Goal: Task Accomplishment & Management: Use online tool/utility

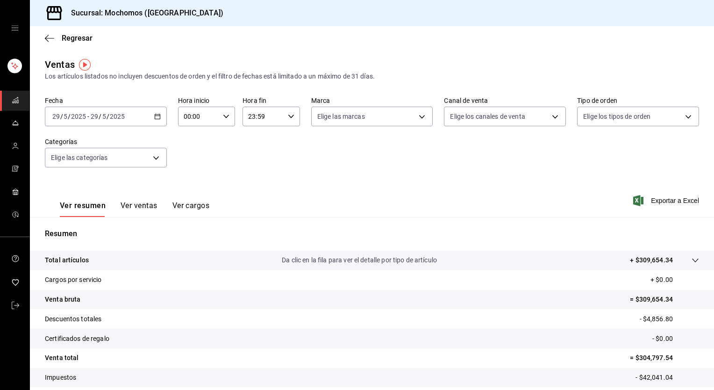
click at [156, 119] on icon "button" at bounding box center [157, 116] width 7 height 7
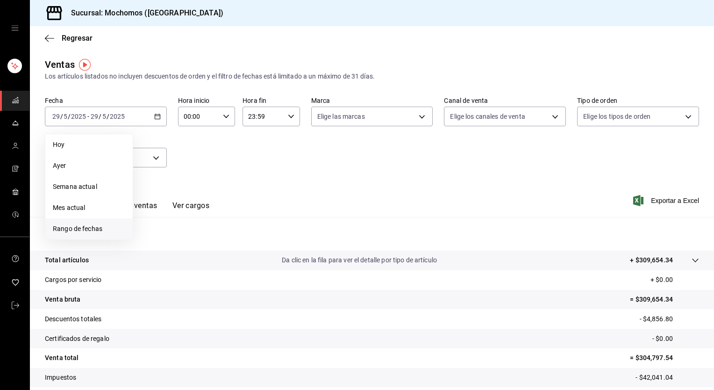
click at [86, 226] on span "Rango de fechas" at bounding box center [89, 229] width 72 height 10
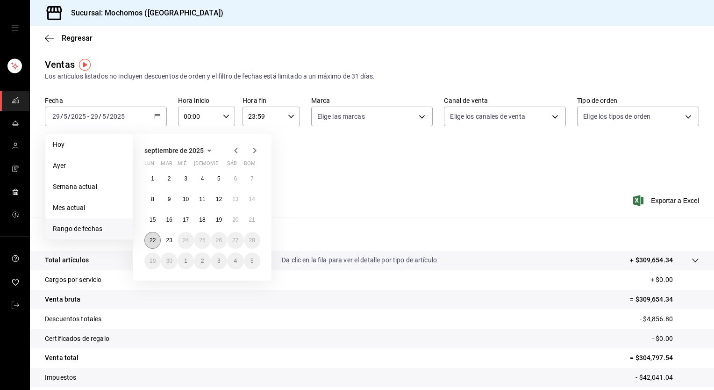
click at [150, 234] on button "22" at bounding box center [152, 240] width 16 height 17
click at [168, 239] on abbr "23" at bounding box center [169, 240] width 6 height 7
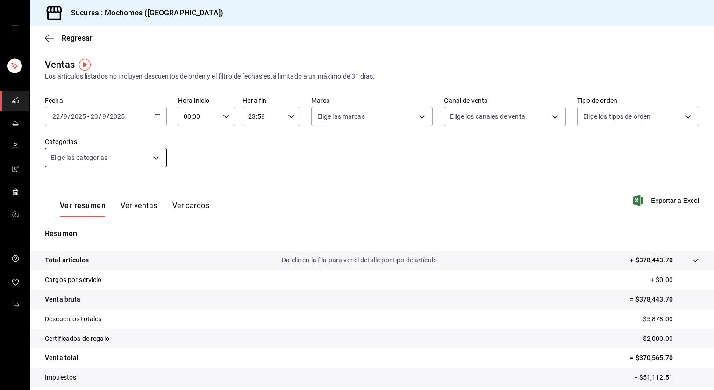
click at [157, 162] on body "Sucursal: Mochomos (Torreon) Regresar Ventas Los artículos listados no incluyen…" at bounding box center [357, 195] width 714 height 390
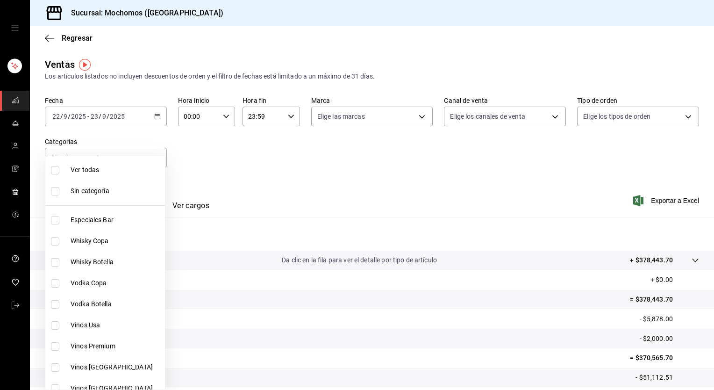
click at [138, 165] on span "Ver todas" at bounding box center [116, 170] width 91 height 10
type input "3341872a-5347-4118-8f87-61381635e763,4fab835b-5ce3-44d6-a3b1-a21d3d8a3381,4ccb8…"
checkbox input "true"
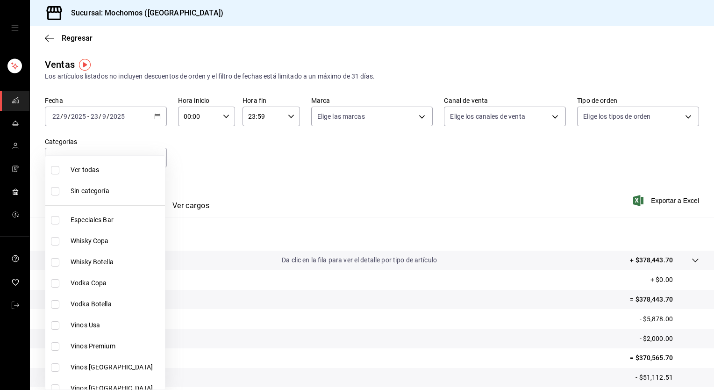
checkbox input "true"
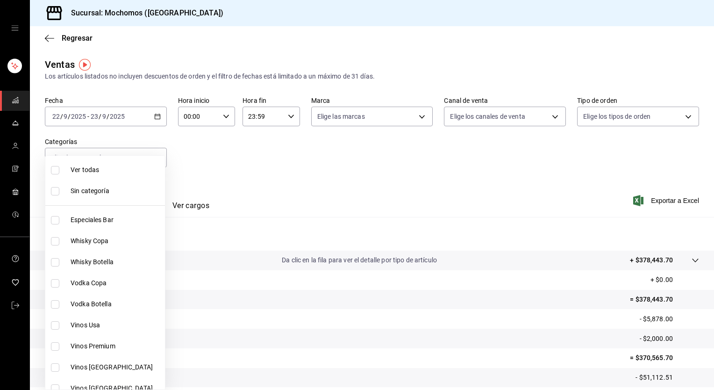
checkbox input "true"
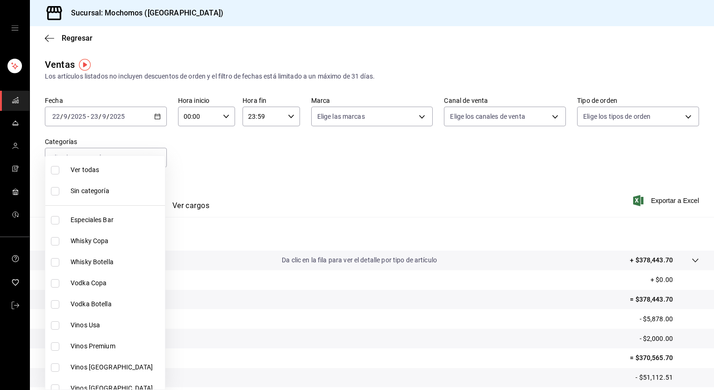
checkbox input "true"
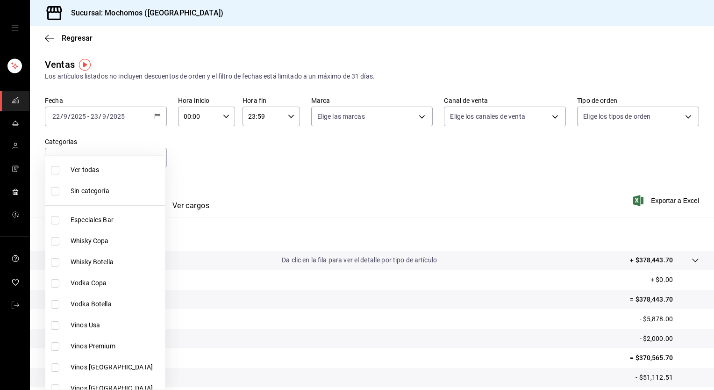
checkbox input "true"
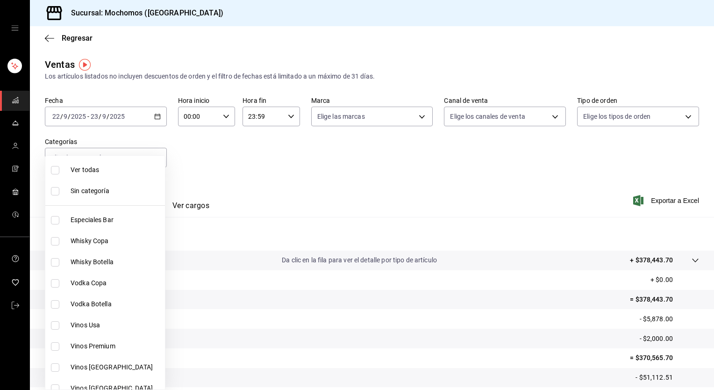
checkbox input "true"
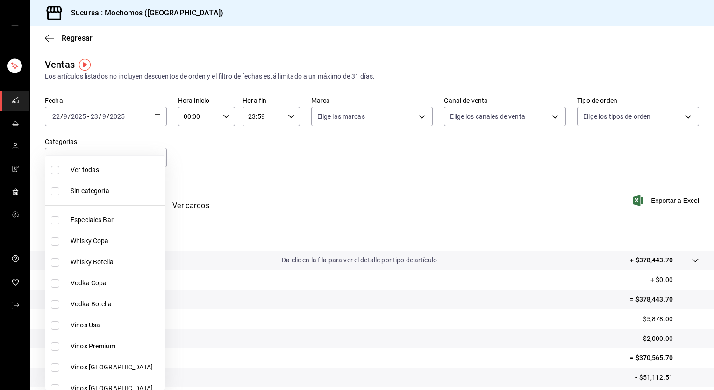
checkbox input "true"
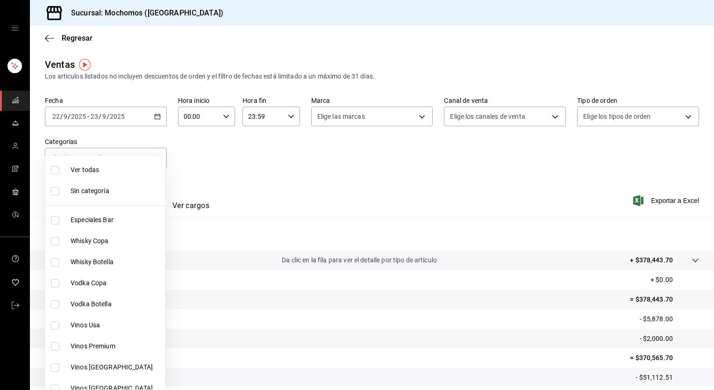
checkbox input "true"
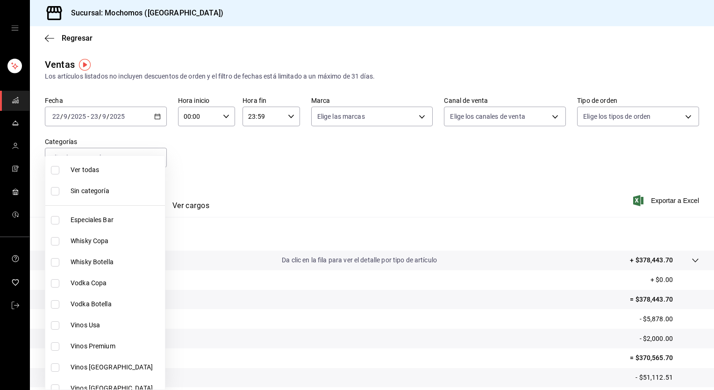
checkbox input "true"
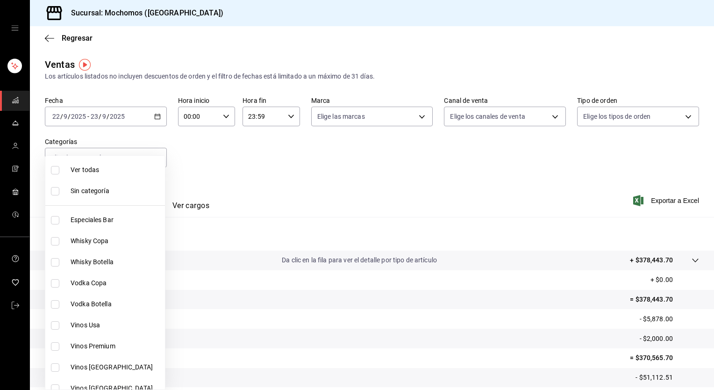
checkbox input "true"
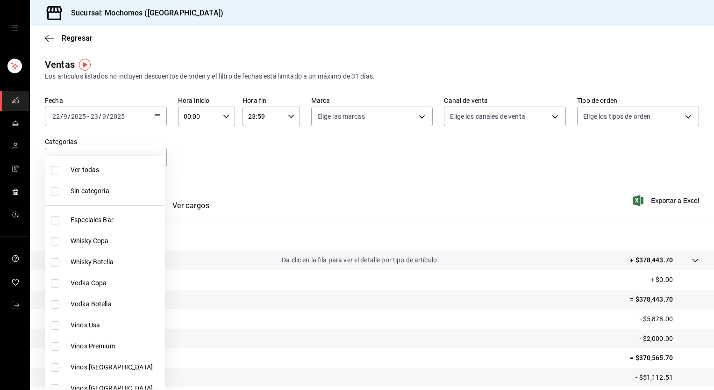
checkbox input "true"
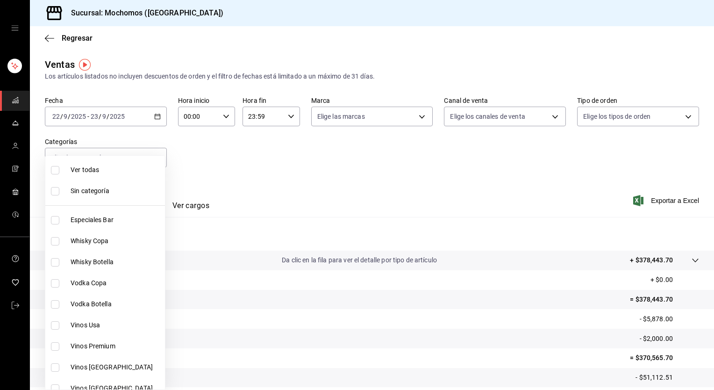
checkbox input "true"
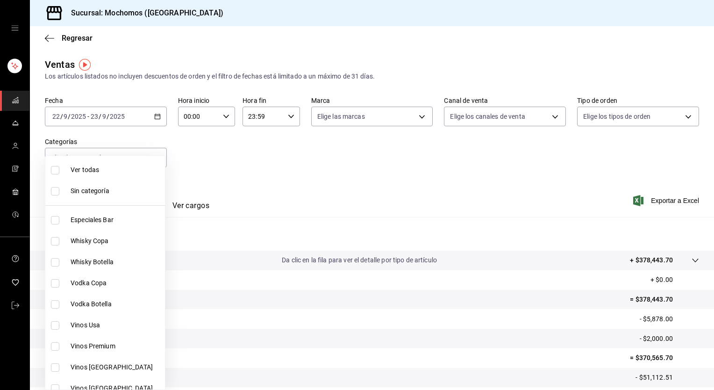
checkbox input "true"
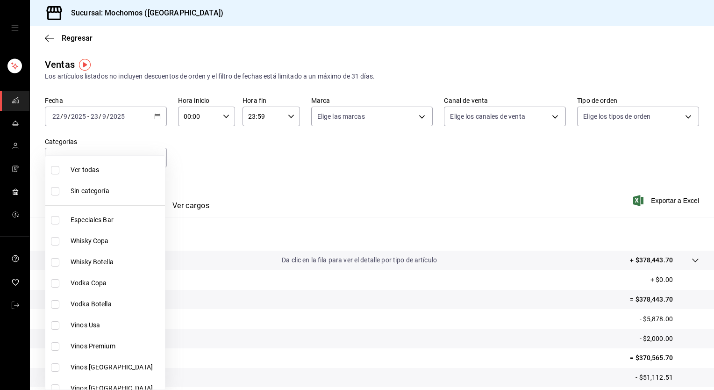
checkbox input "true"
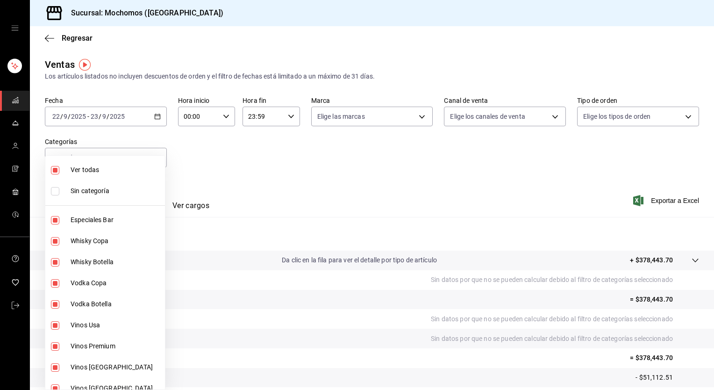
click at [341, 121] on div at bounding box center [357, 195] width 714 height 390
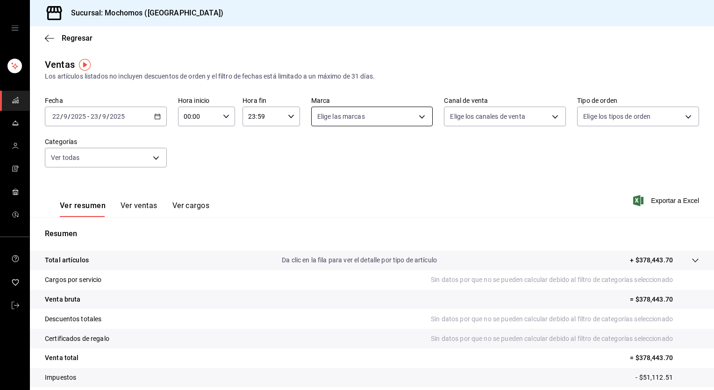
click at [339, 119] on body "Sucursal: Mochomos (Torreon) Regresar Ventas Los artículos listados no incluyen…" at bounding box center [357, 195] width 714 height 390
click at [341, 156] on span "Ver todas" at bounding box center [348, 153] width 28 height 10
type input "c8544d00-0077-49dd-9e07-f6fffff65e49"
checkbox input "true"
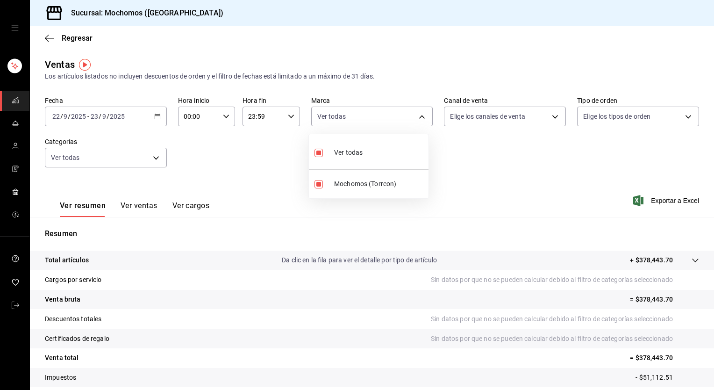
click at [472, 117] on div at bounding box center [357, 195] width 714 height 390
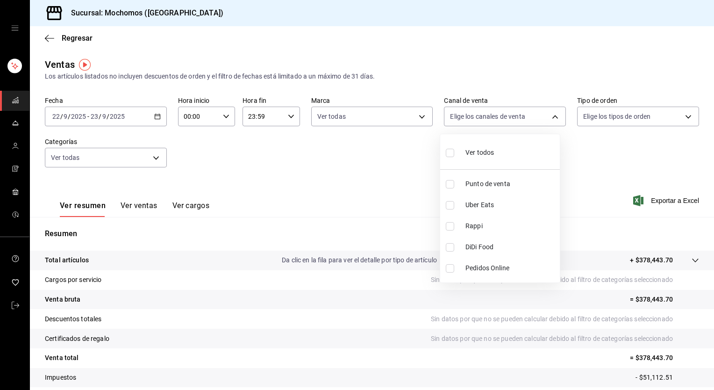
click at [472, 117] on body "Sucursal: Mochomos (Torreon) Regresar Ventas Los artículos listados no incluyen…" at bounding box center [357, 195] width 714 height 390
click at [467, 142] on div "Ver todos" at bounding box center [470, 152] width 48 height 20
type input "PARROT,UBER_EATS,RAPPI,DIDI_FOOD,ONLINE"
checkbox input "true"
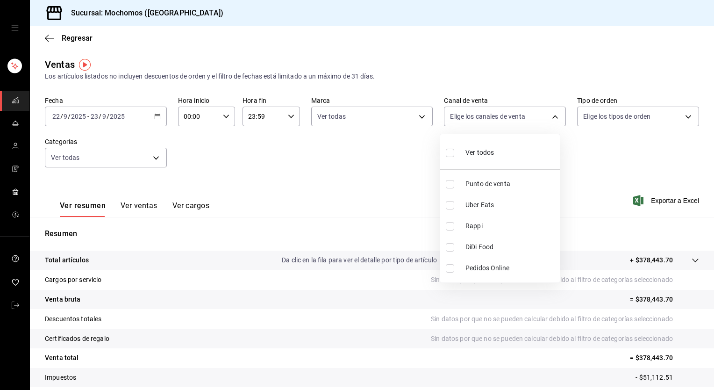
checkbox input "true"
click at [590, 120] on div at bounding box center [357, 195] width 714 height 390
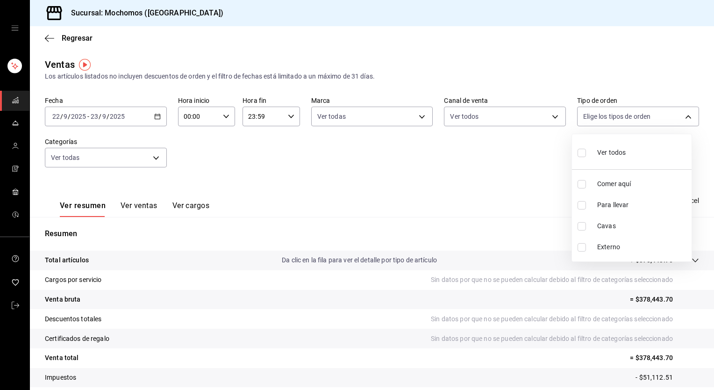
click at [590, 120] on body "Sucursal: Mochomos (Torreon) Regresar Ventas Los artículos listados no incluyen…" at bounding box center [357, 195] width 714 height 390
click at [600, 149] on span "Ver todos" at bounding box center [611, 153] width 28 height 10
type input "98c27cb7-4c58-4a9f-b691-5d7e954b9197,21a64d44-f9f2-4bf2-a1e6-486e07a13b50,71bb9…"
checkbox input "true"
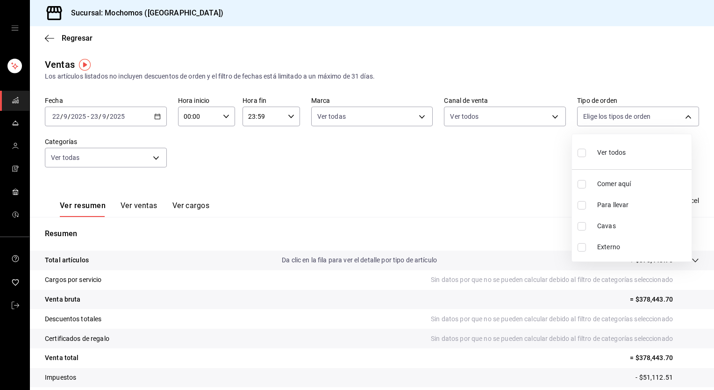
checkbox input "true"
click at [463, 155] on div at bounding box center [357, 195] width 714 height 390
click at [648, 198] on span "Exportar a Excel" at bounding box center [667, 200] width 64 height 11
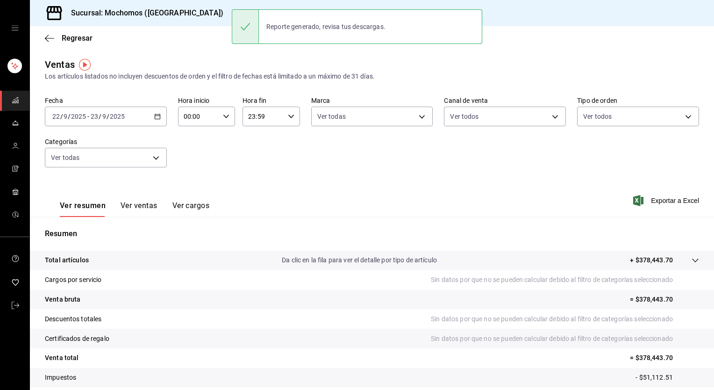
click at [155, 115] on \(Stroke\) "button" at bounding box center [157, 115] width 5 height 0
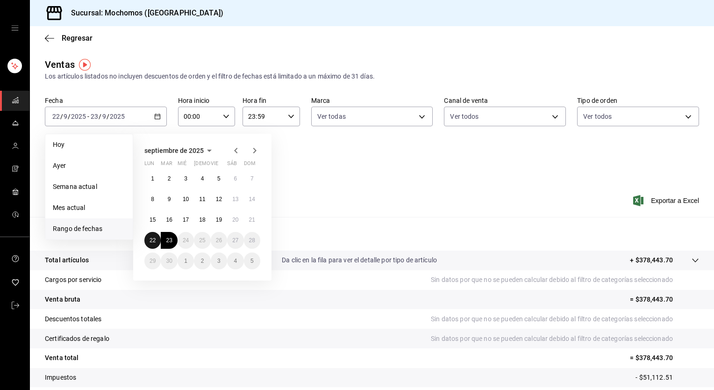
click at [150, 237] on abbr "22" at bounding box center [152, 240] width 6 height 7
click at [172, 242] on abbr "23" at bounding box center [169, 240] width 6 height 7
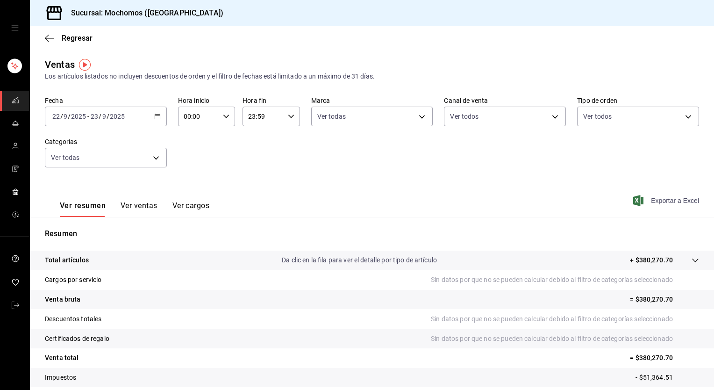
click at [648, 196] on span "Exportar a Excel" at bounding box center [667, 200] width 64 height 11
